Goal: Task Accomplishment & Management: Manage account settings

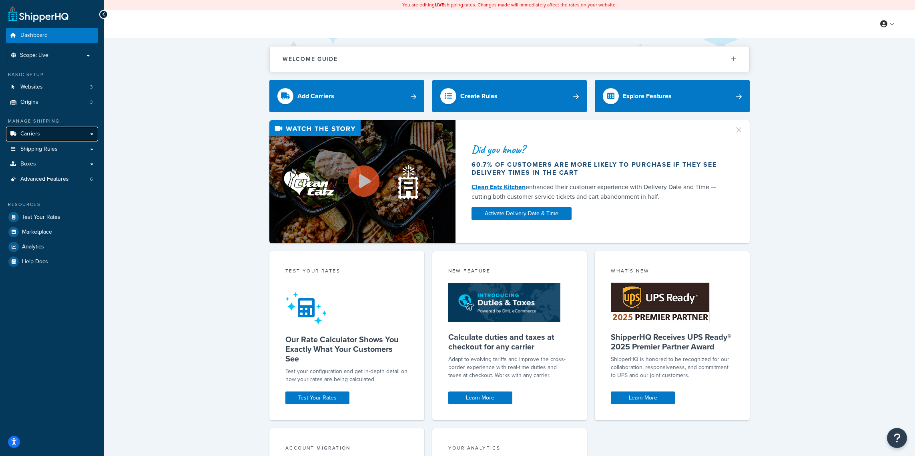
click at [82, 135] on link "Carriers" at bounding box center [52, 133] width 92 height 15
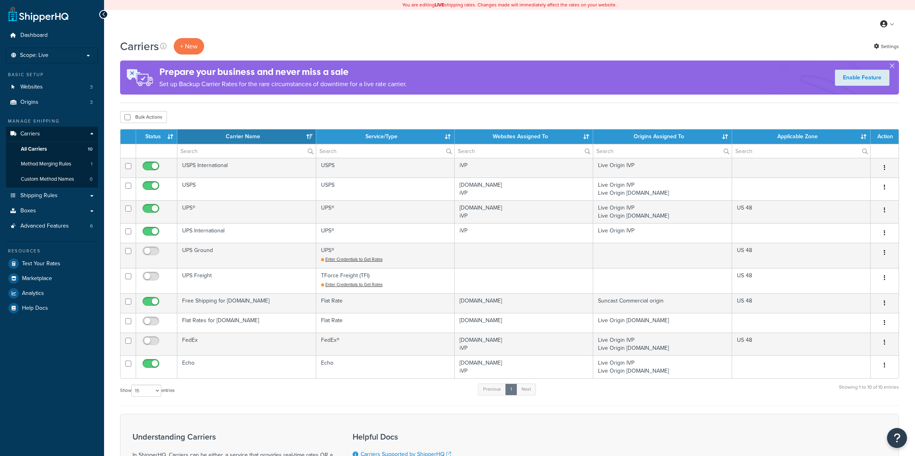
select select "15"
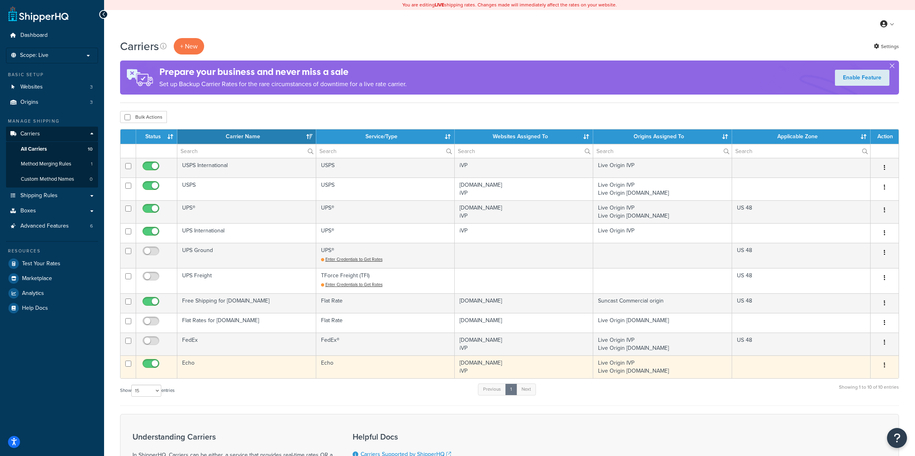
click at [225, 367] on td "Echo" at bounding box center [246, 366] width 138 height 23
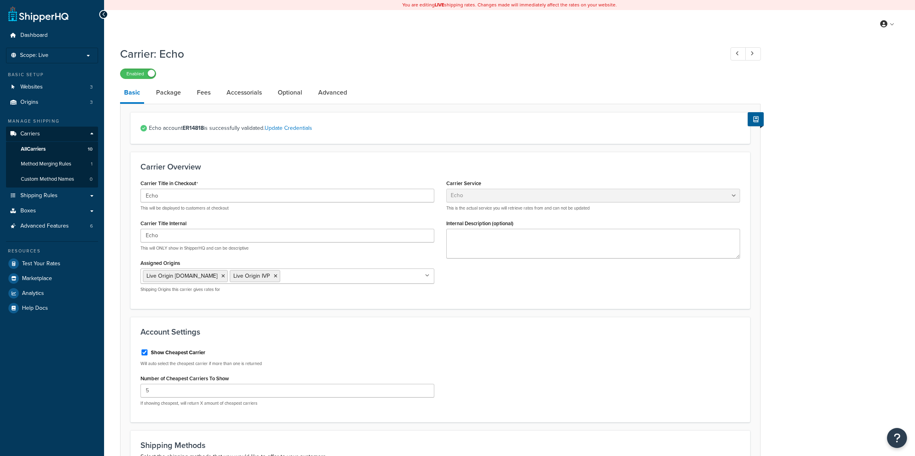
select select "echoFreight"
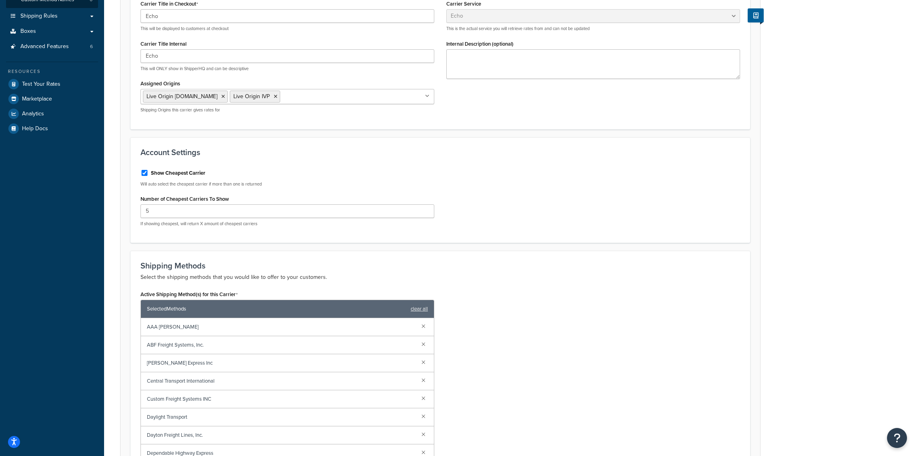
scroll to position [261, 0]
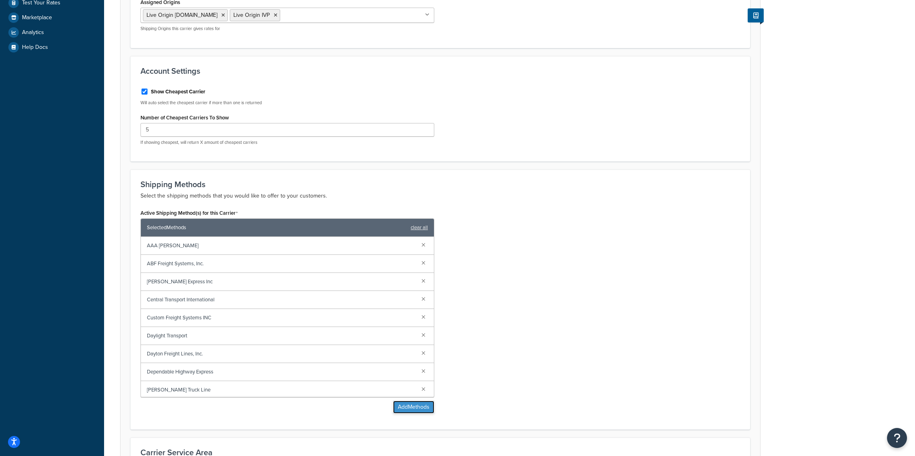
click at [411, 411] on button "Add Methods" at bounding box center [413, 406] width 41 height 13
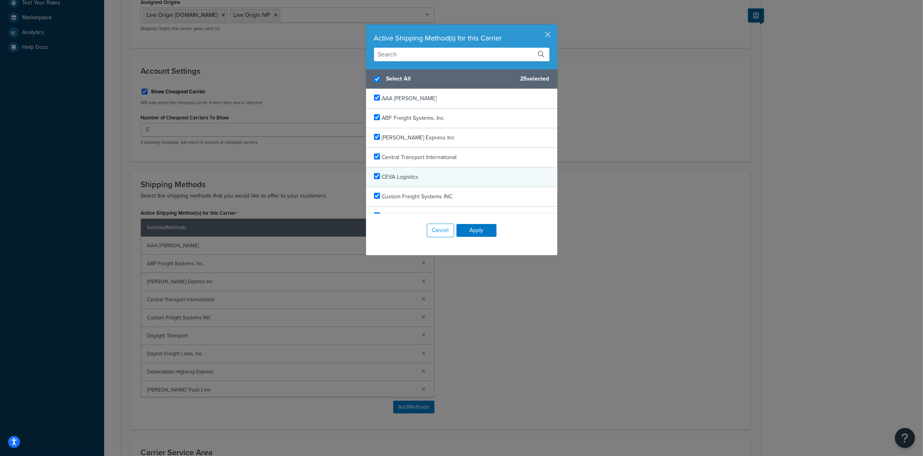
checkbox input "true"
click at [369, 178] on div "CEVA Logistics" at bounding box center [461, 177] width 191 height 20
click at [476, 231] on button "Apply" at bounding box center [476, 230] width 40 height 13
